Goal: Information Seeking & Learning: Learn about a topic

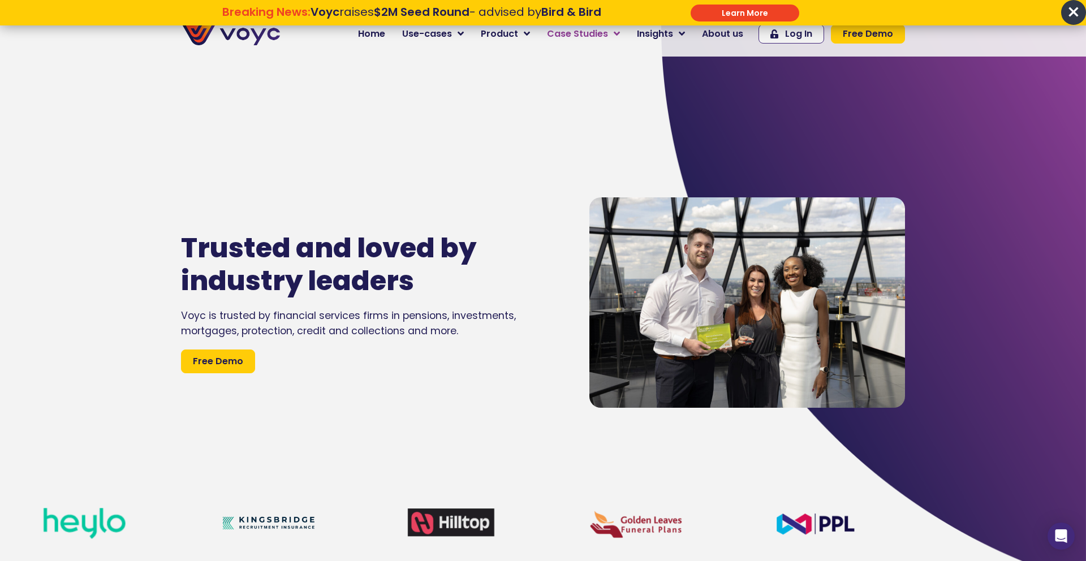
click at [617, 32] on icon at bounding box center [617, 34] width 6 height 10
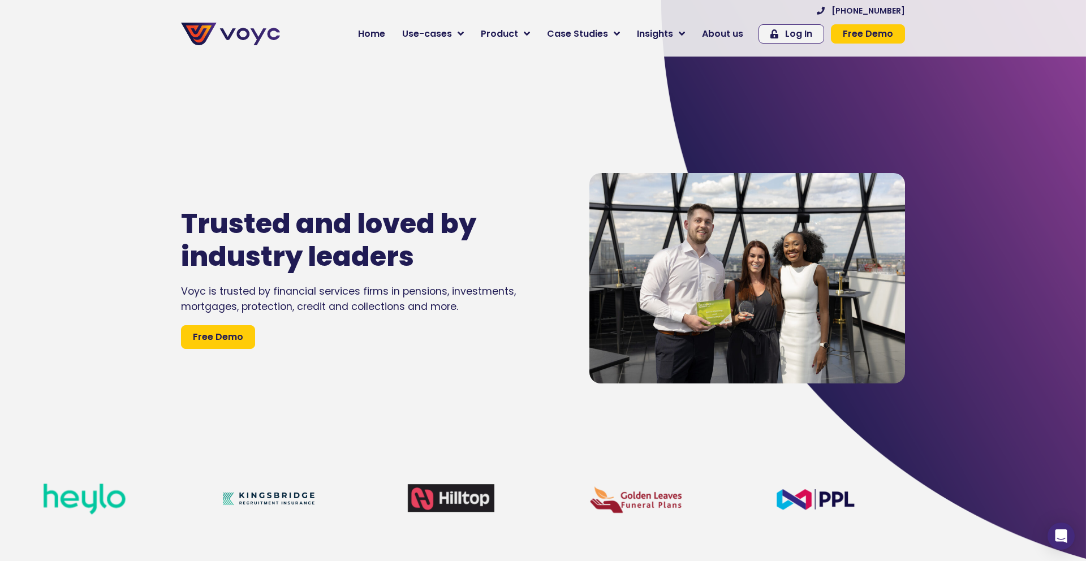
click at [618, 32] on icon at bounding box center [617, 34] width 6 height 10
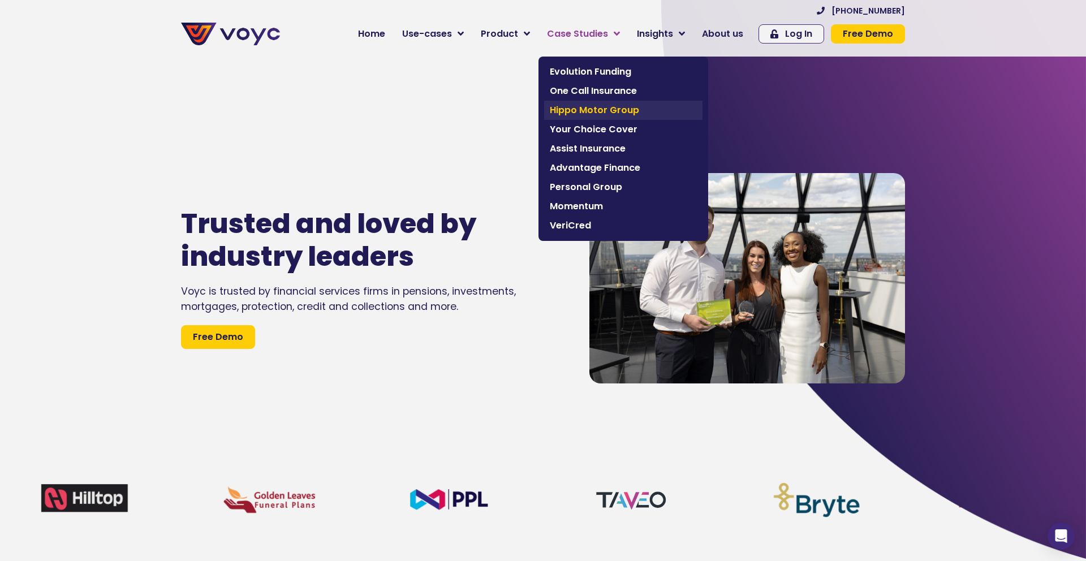
click at [623, 107] on span "Hippo Motor Group" at bounding box center [623, 111] width 147 height 14
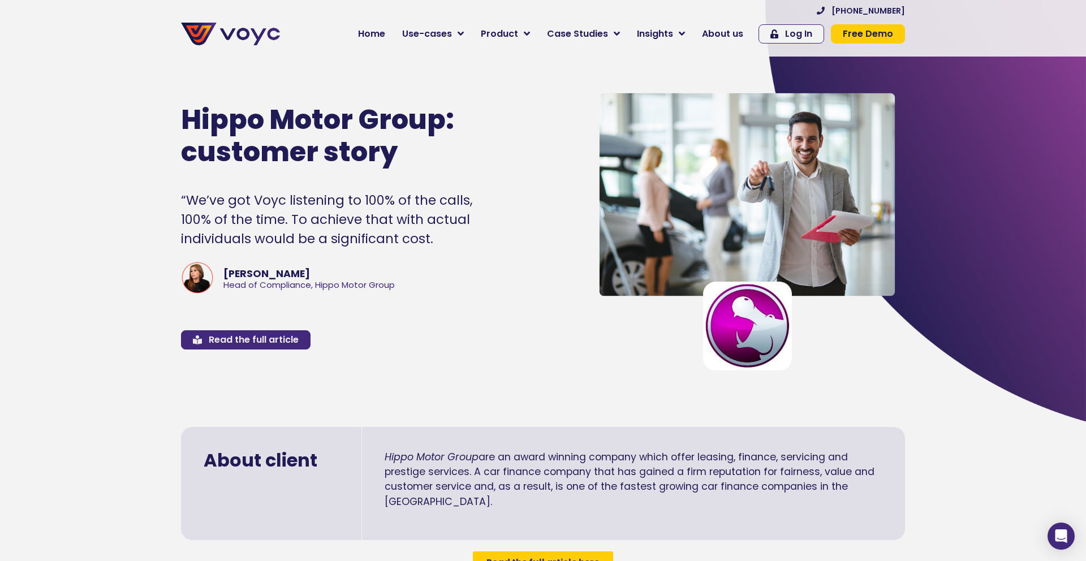
click at [297, 345] on link "Read the full article" at bounding box center [246, 339] width 130 height 19
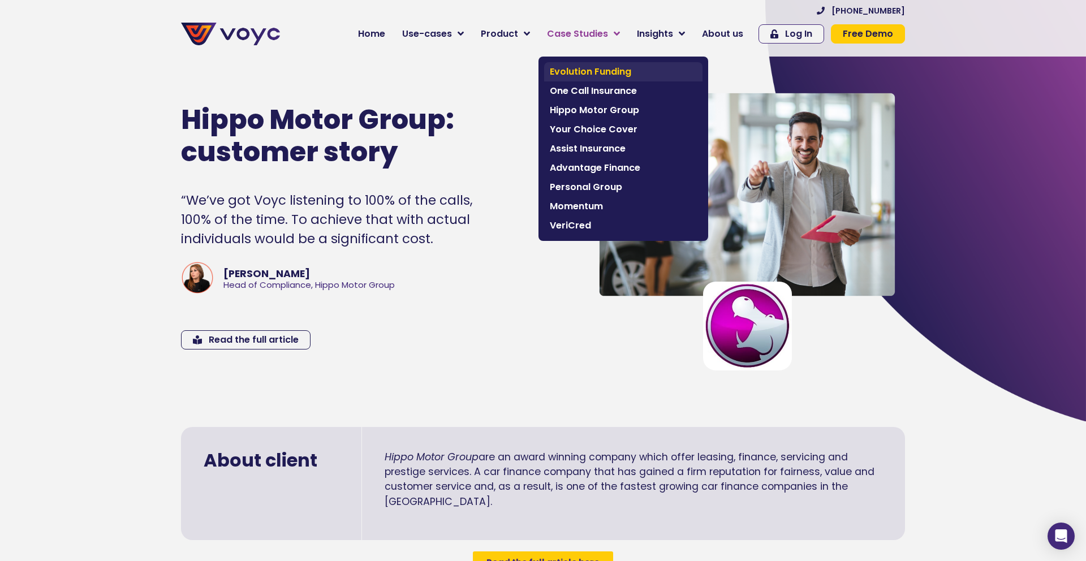
click at [616, 73] on span "Evolution Funding" at bounding box center [623, 72] width 147 height 14
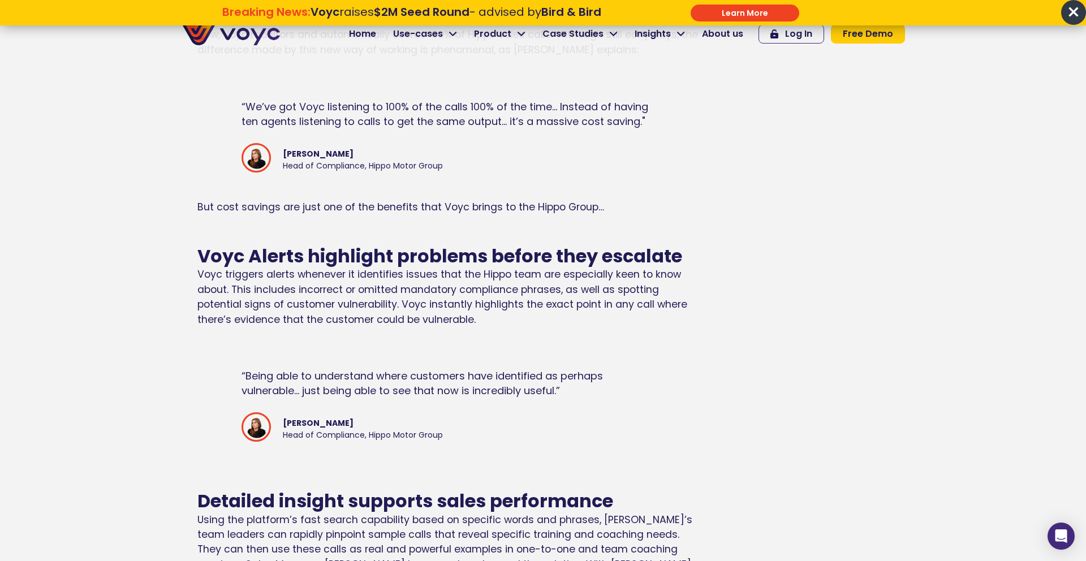
scroll to position [988, 0]
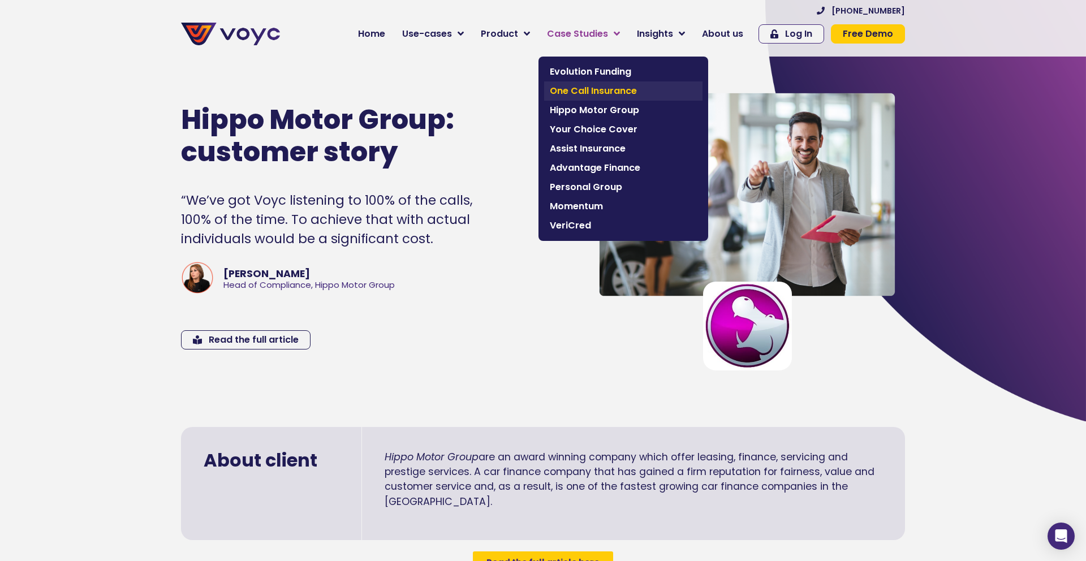
click at [605, 87] on span "One Call Insurance" at bounding box center [623, 91] width 147 height 14
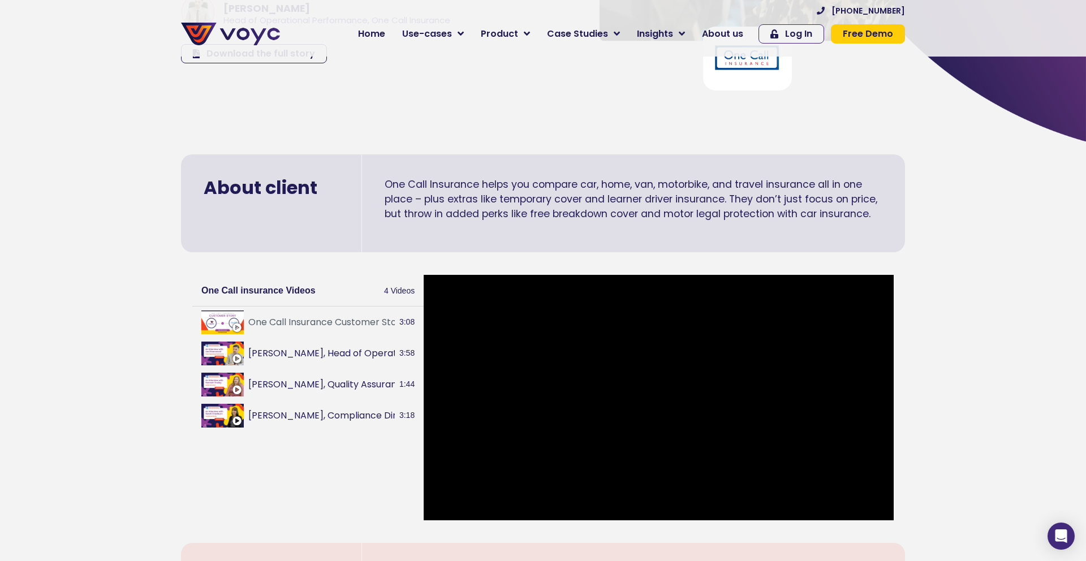
scroll to position [263, 0]
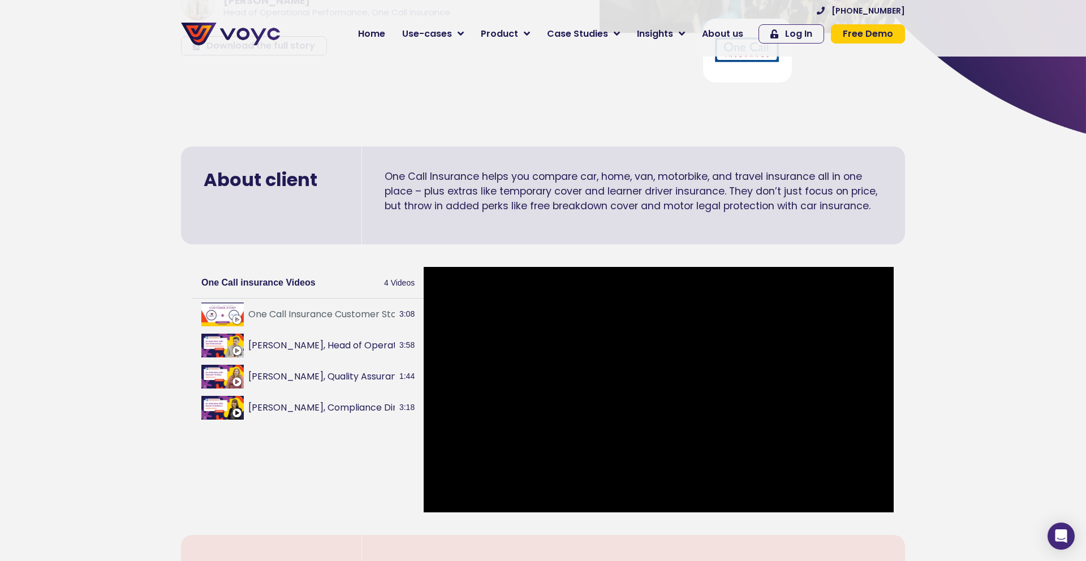
click at [362, 268] on div "One Call insurance Videos 4 Videos" at bounding box center [307, 283] width 231 height 32
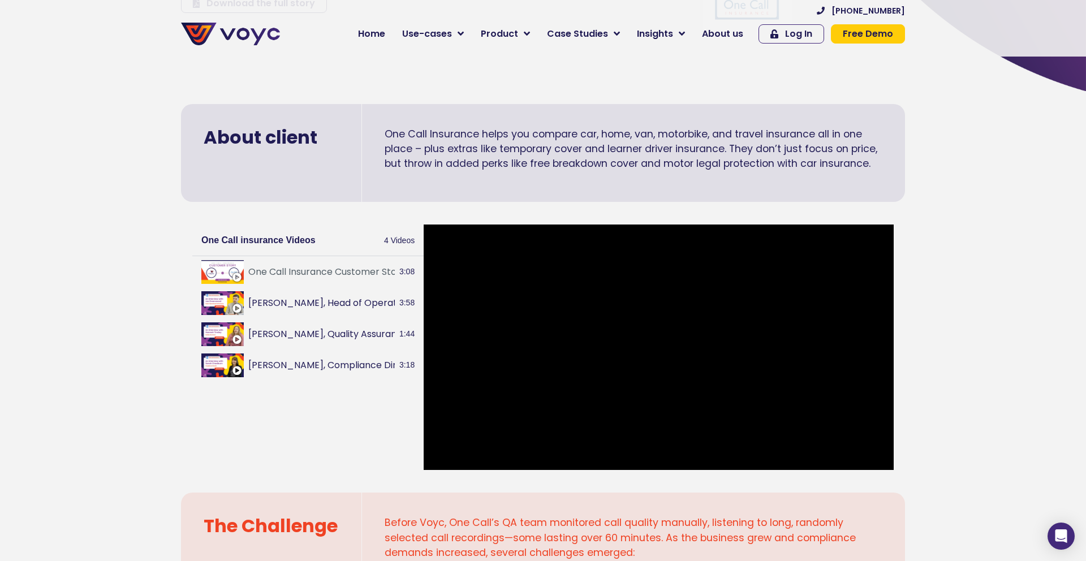
scroll to position [0, 0]
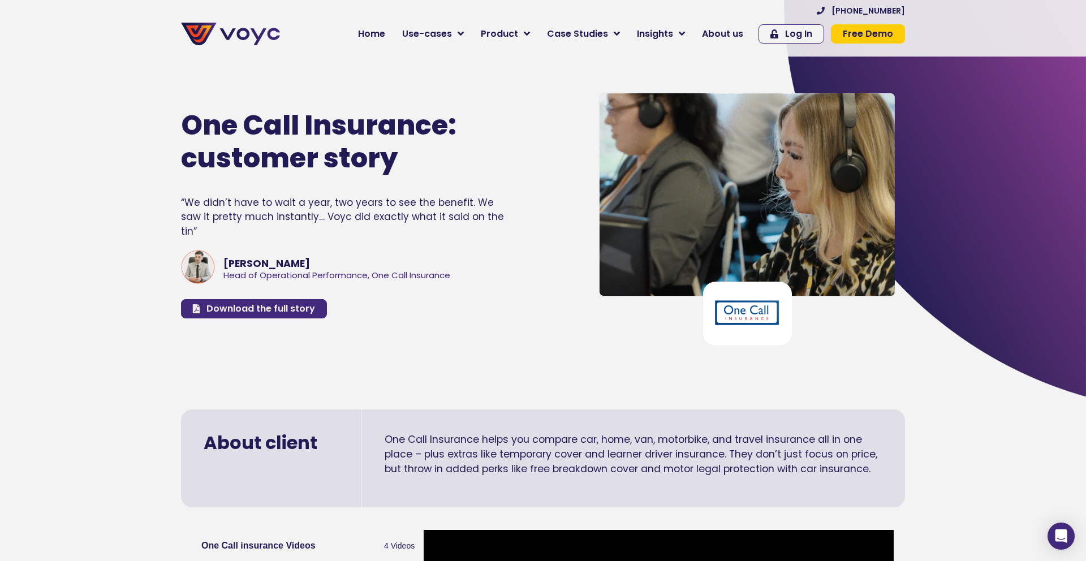
click at [267, 304] on span "Download the full story" at bounding box center [260, 308] width 109 height 9
